Goal: Find specific page/section: Find specific page/section

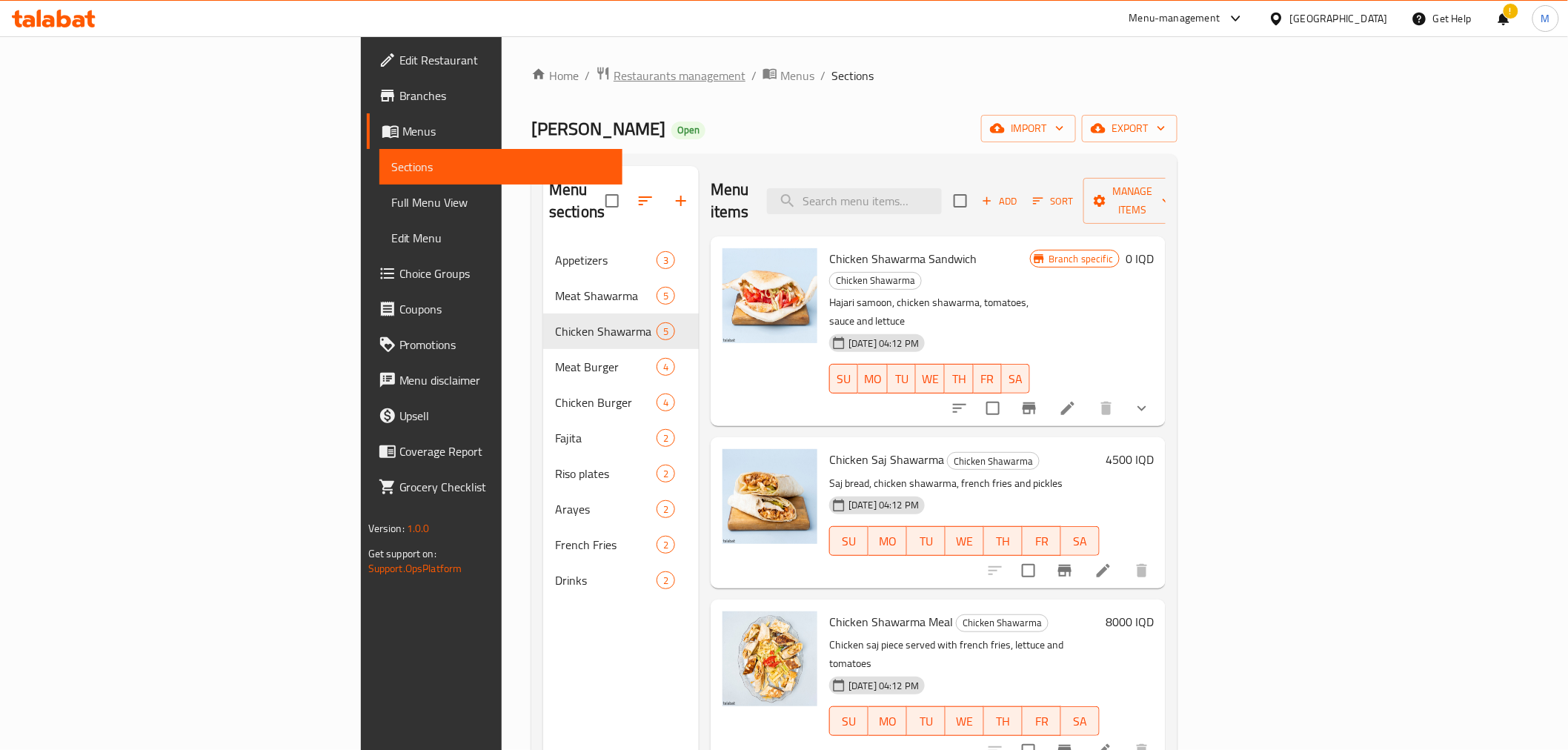
click at [613, 70] on span "Restaurants management" at bounding box center [679, 75] width 132 height 18
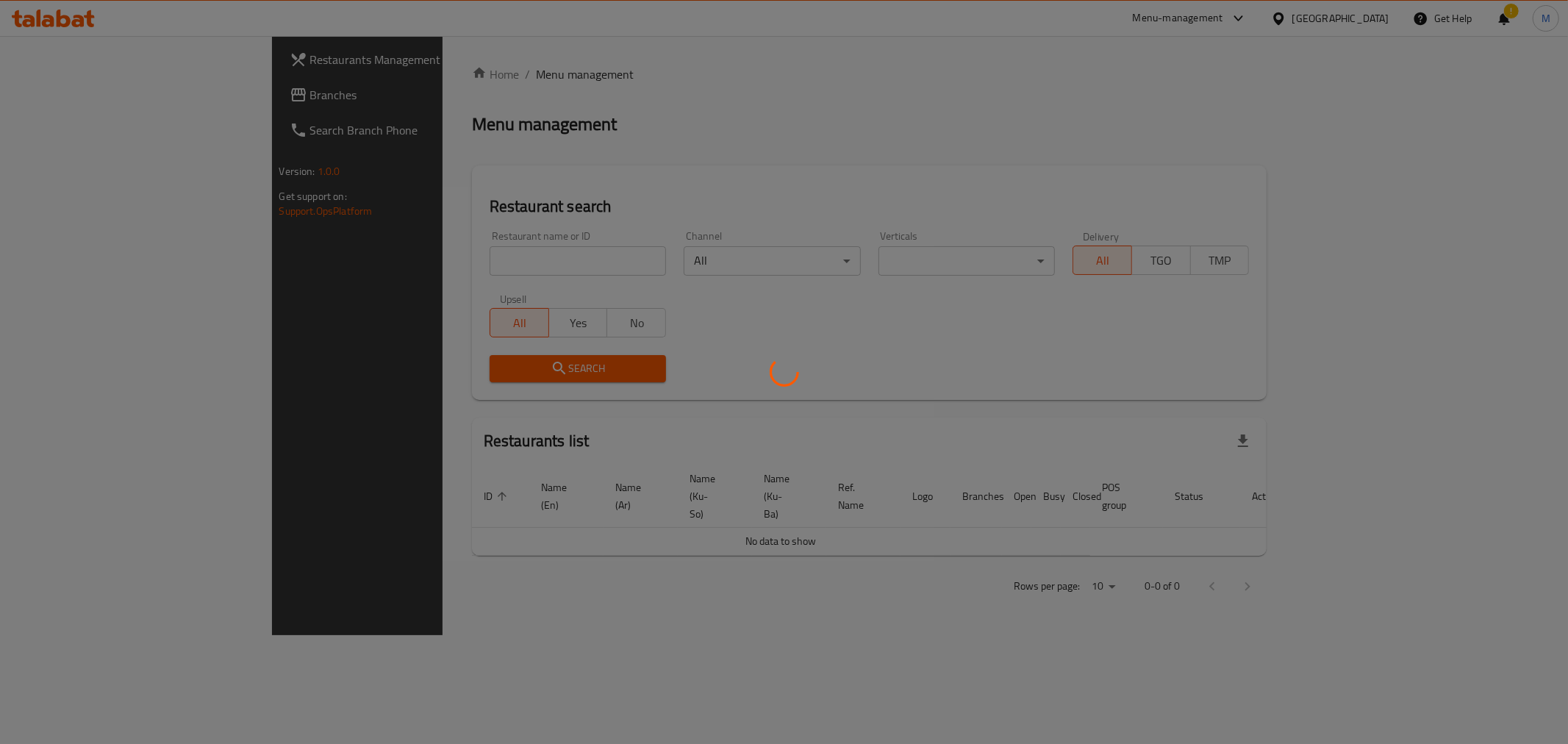
click at [409, 260] on div at bounding box center [784, 372] width 1568 height 744
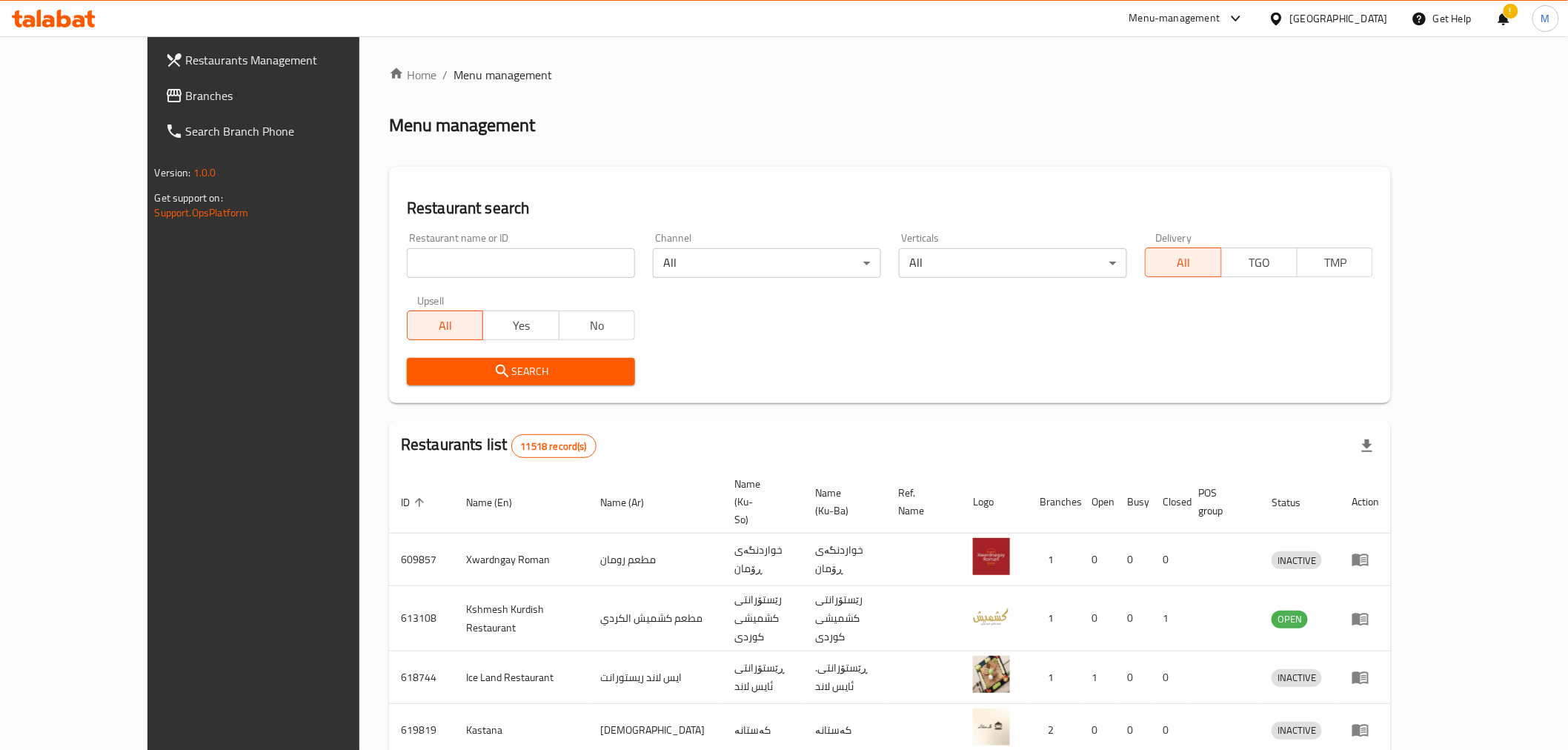
click at [412, 262] on input "search" at bounding box center [521, 263] width 228 height 30
type input "fet food"
click button "Search" at bounding box center [521, 372] width 228 height 27
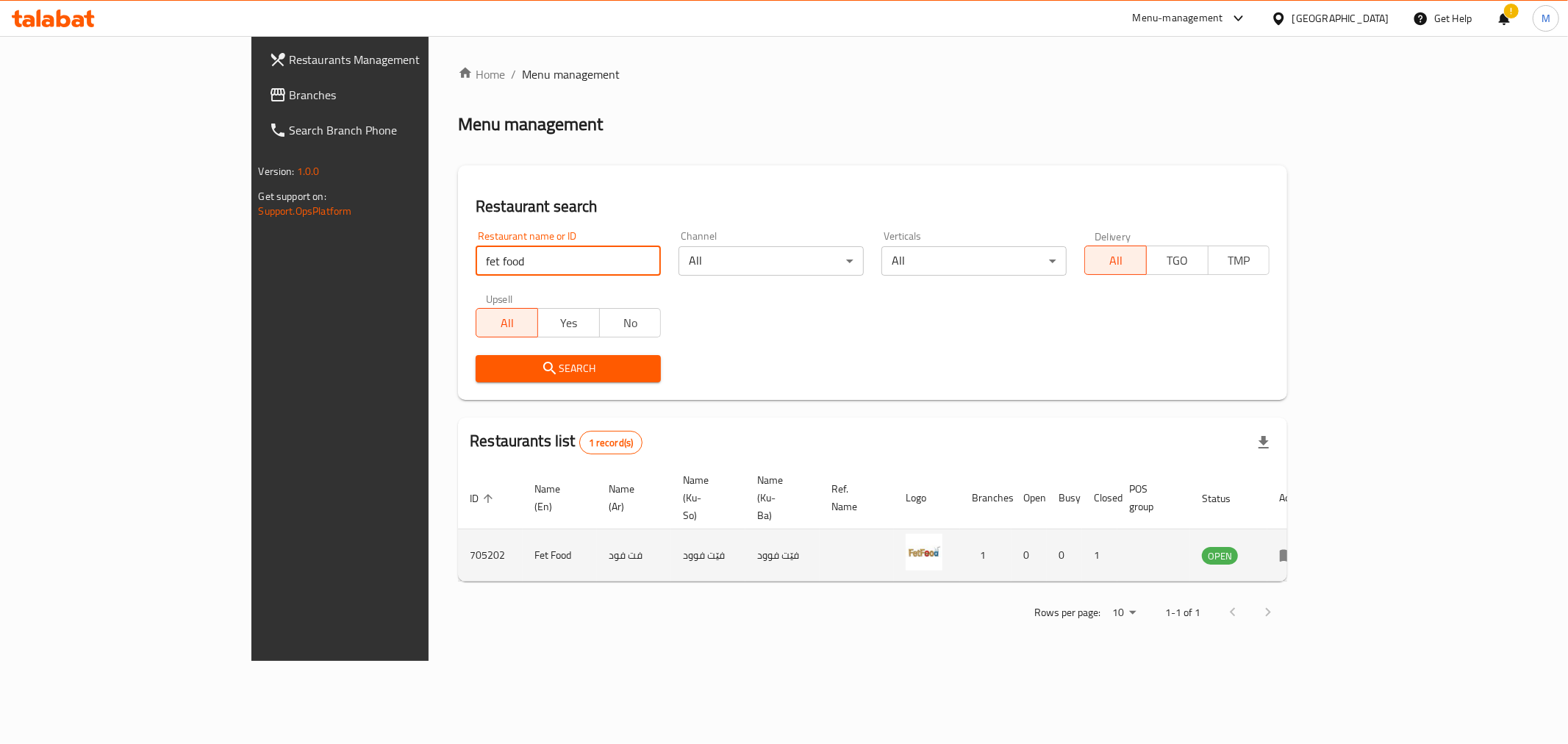
click at [458, 529] on td "705202" at bounding box center [490, 556] width 64 height 53
copy td "705202"
